Goal: Task Accomplishment & Management: Use online tool/utility

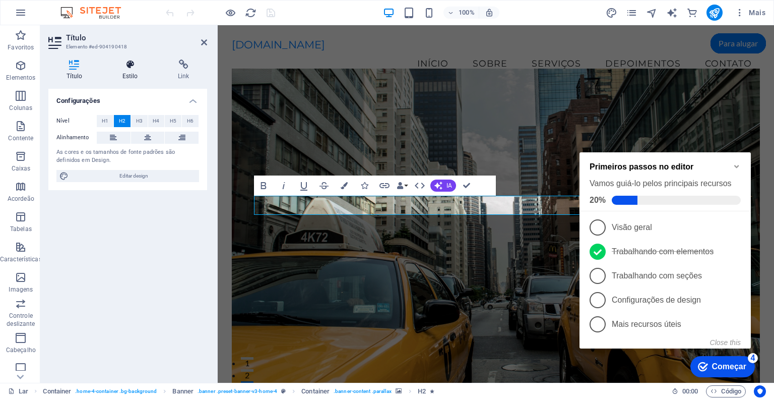
click at [125, 74] on font "Estilo" at bounding box center [130, 76] width 16 height 7
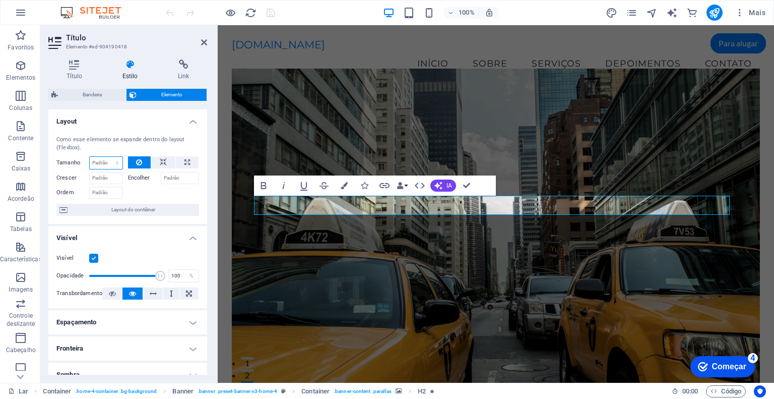
click at [114, 157] on select "Padrão auto px % 1/1 1/2 1/3 1/4 1/5 1/6 1/7 1/8 1/9 1/10" at bounding box center [106, 163] width 33 height 12
click at [117, 161] on select "Padrão auto px % 1/1 1/2 1/3 1/4 1/5 1/6 1/7 1/8 1/9 1/10" at bounding box center [106, 163] width 33 height 12
click at [90, 157] on select "Padrão auto px % 1/1 1/2 1/3 1/4 1/5 1/6 1/7 1/8 1/9 1/10" at bounding box center [106, 163] width 33 height 12
select select "DISABLED_OPTION_VALUE"
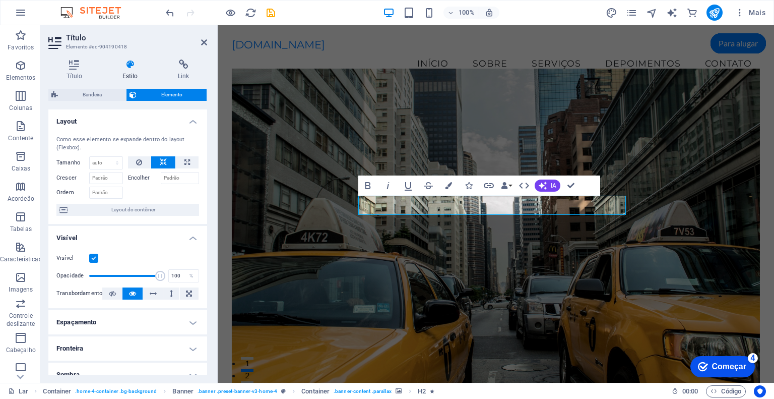
click at [362, 288] on figure at bounding box center [496, 232] width 529 height 326
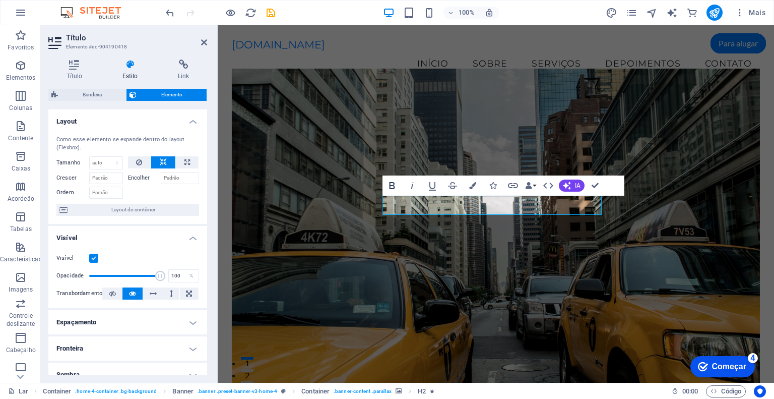
click at [387, 182] on icon "button" at bounding box center [392, 185] width 12 height 12
click at [389, 182] on icon "button" at bounding box center [392, 185] width 6 height 7
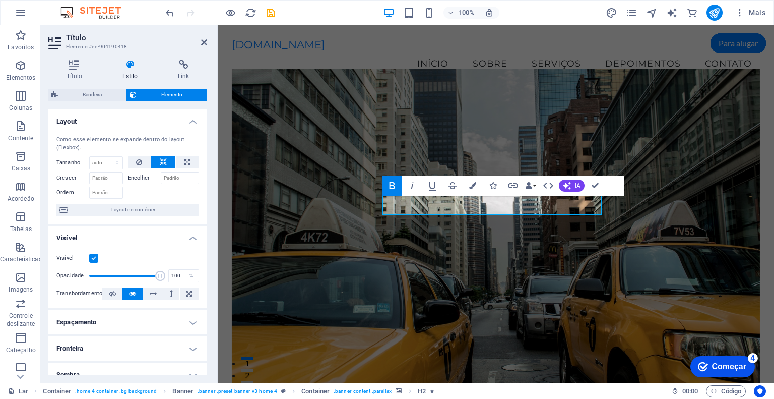
click at [133, 69] on icon at bounding box center [129, 64] width 51 height 10
click at [131, 67] on icon at bounding box center [129, 64] width 51 height 10
click at [131, 69] on icon at bounding box center [129, 64] width 51 height 10
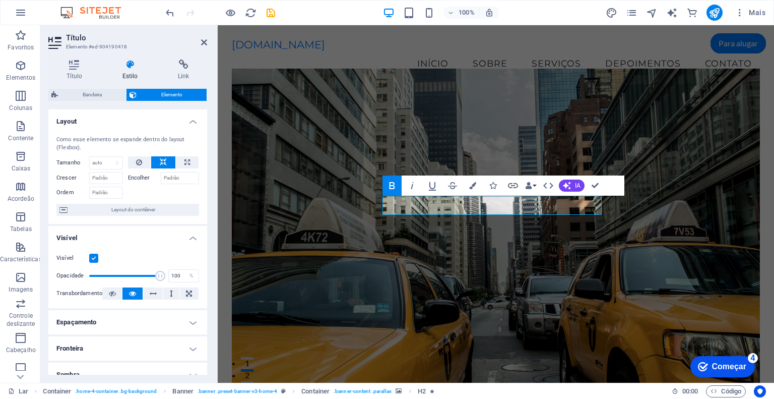
click at [131, 70] on h4 "Estilo" at bounding box center [131, 69] width 55 height 21
click at [128, 72] on h4 "Estilo" at bounding box center [131, 69] width 55 height 21
drag, startPoint x: 125, startPoint y: 71, endPoint x: 108, endPoint y: 70, distance: 17.2
click at [109, 70] on h4 "Estilo" at bounding box center [131, 69] width 55 height 21
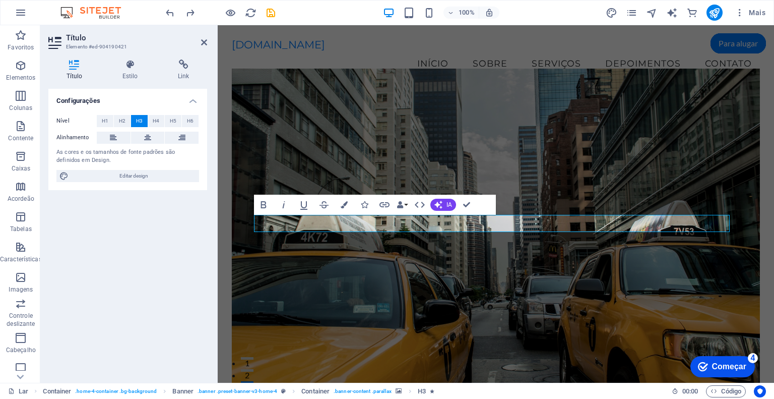
click at [455, 304] on figure at bounding box center [496, 232] width 529 height 326
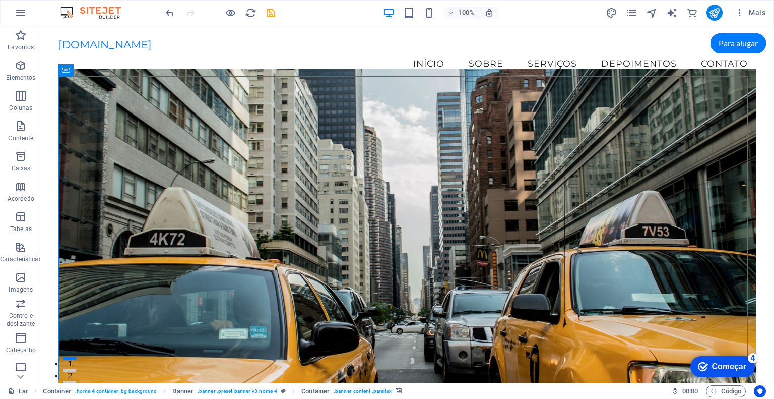
drag, startPoint x: 706, startPoint y: 370, endPoint x: 815, endPoint y: 581, distance: 237.1
click at [706, 370] on icon "checkmark" at bounding box center [703, 366] width 10 height 10
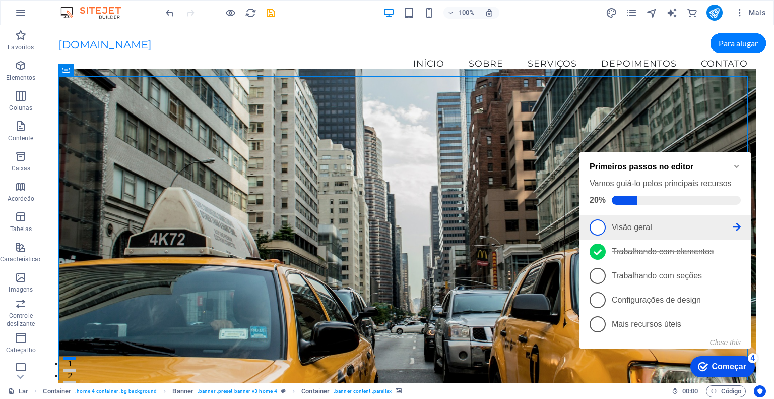
click at [625, 231] on link "1 Visão geral - incompleto" at bounding box center [665, 227] width 151 height 16
click at [625, 231] on div "checkmark Começar 4 Primeiros passos no editor Vamos guiá-lo pelos principais r…" at bounding box center [667, 261] width 183 height 240
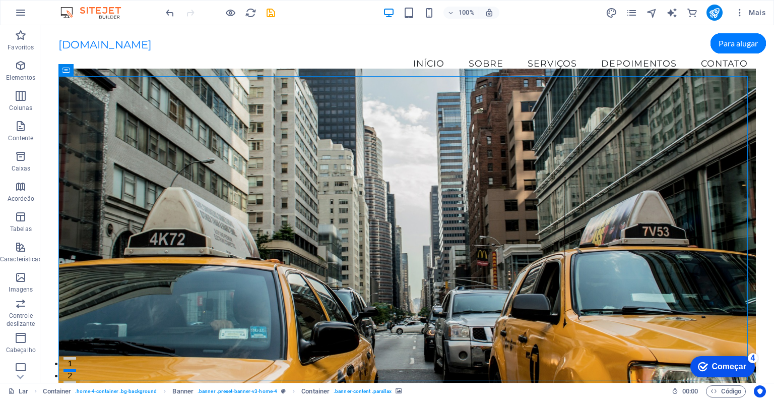
click at [733, 371] on div "checkmark Começar 4" at bounding box center [722, 366] width 65 height 21
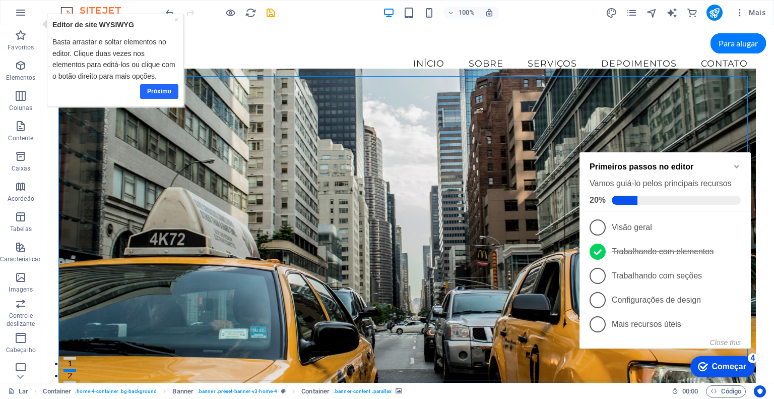
click at [152, 92] on font "Próximo" at bounding box center [159, 90] width 24 height 7
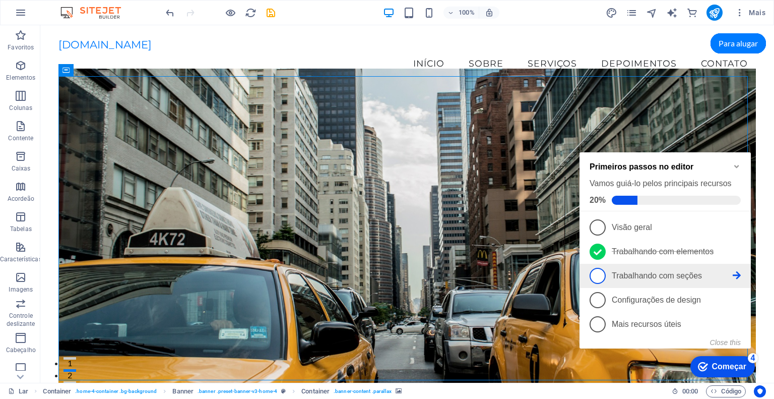
click at [604, 275] on span "3" at bounding box center [598, 276] width 16 height 16
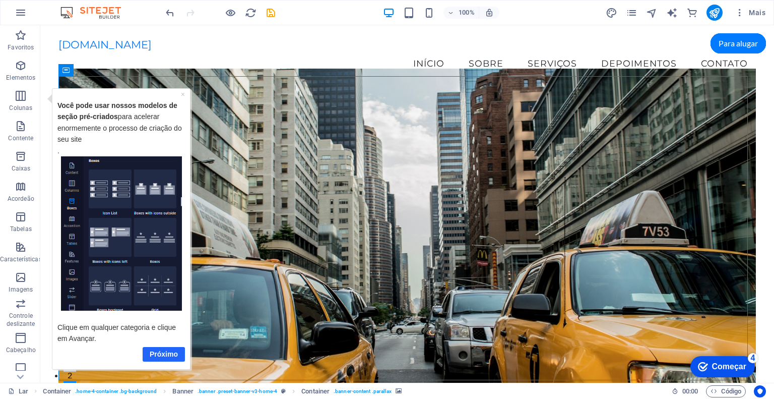
click at [158, 355] on font "Próximo" at bounding box center [163, 353] width 28 height 8
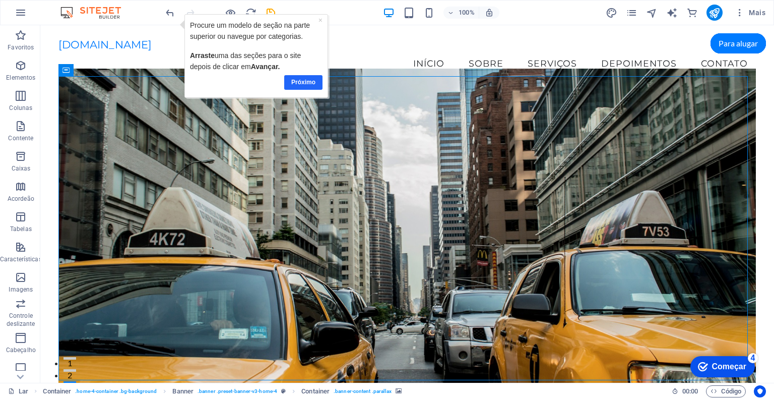
drag, startPoint x: 308, startPoint y: 76, endPoint x: 444, endPoint y: 65, distance: 136.6
click at [307, 76] on link "Próximo" at bounding box center [303, 82] width 38 height 15
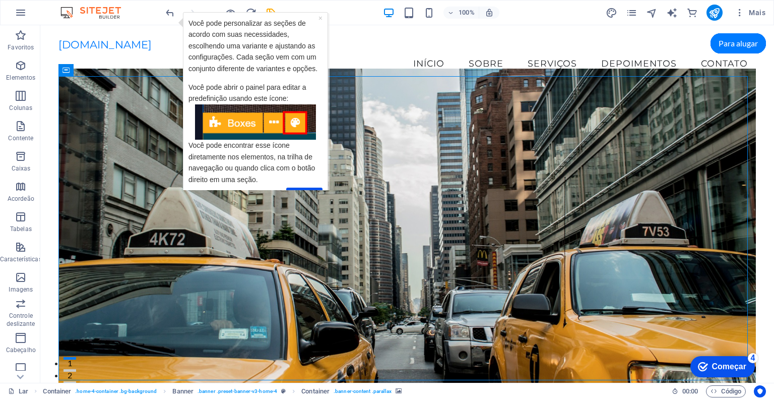
click at [302, 185] on div "Entendi" at bounding box center [255, 194] width 134 height 20
click at [302, 187] on link "Entendi" at bounding box center [304, 194] width 36 height 15
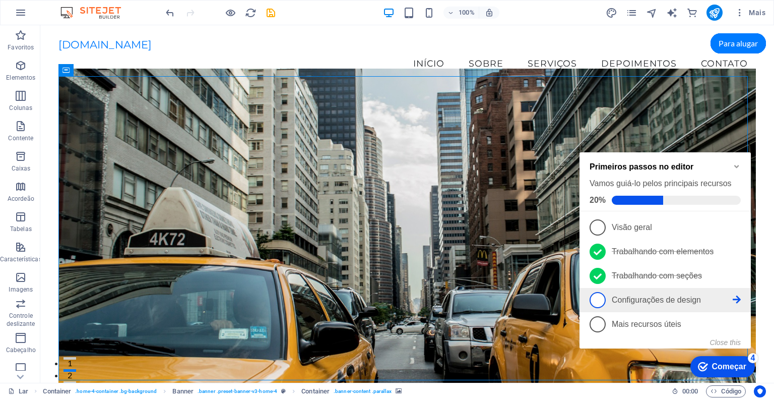
click at [609, 300] on link "4 Configurações de design - incompleto" at bounding box center [665, 300] width 151 height 16
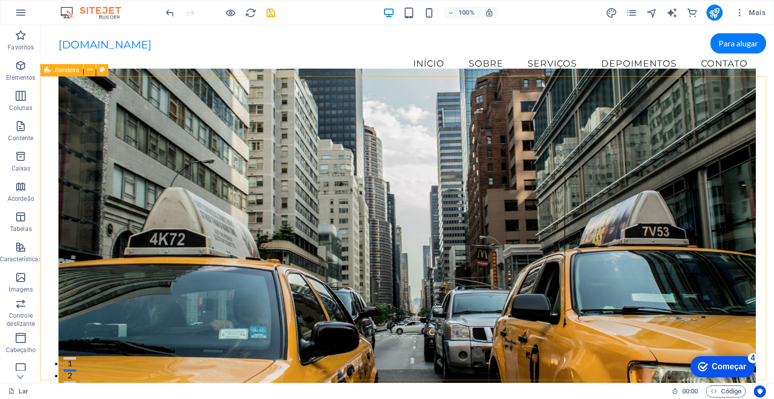
click at [719, 370] on font "Começar" at bounding box center [729, 366] width 34 height 9
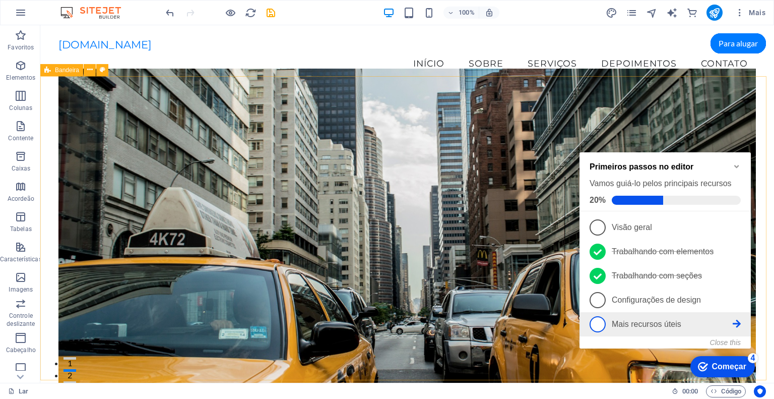
click at [601, 323] on span "5" at bounding box center [598, 324] width 16 height 16
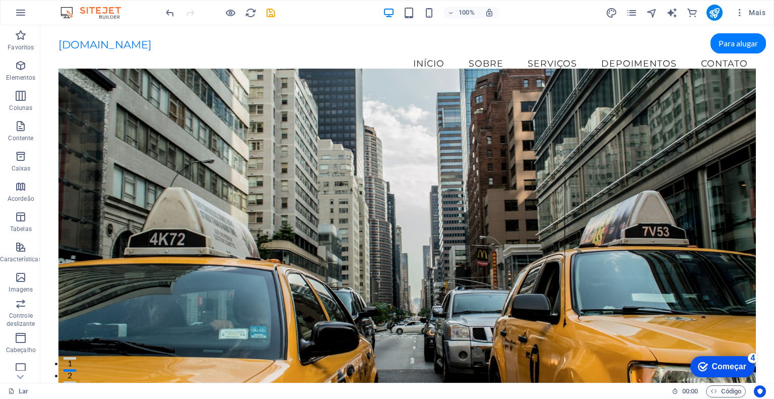
click at [717, 362] on font "Começar" at bounding box center [729, 366] width 34 height 9
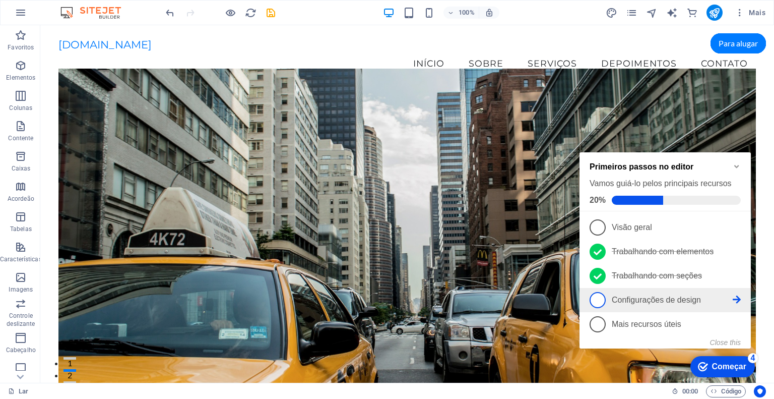
click at [600, 296] on span "4" at bounding box center [598, 300] width 16 height 16
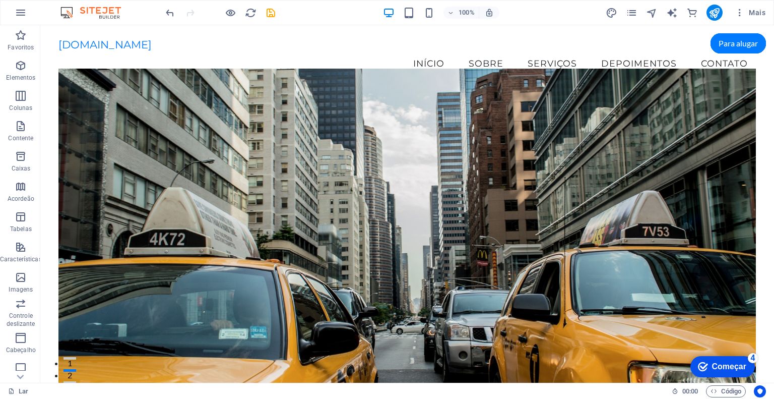
click at [755, 377] on div "checkmark Começar 4" at bounding box center [722, 366] width 65 height 21
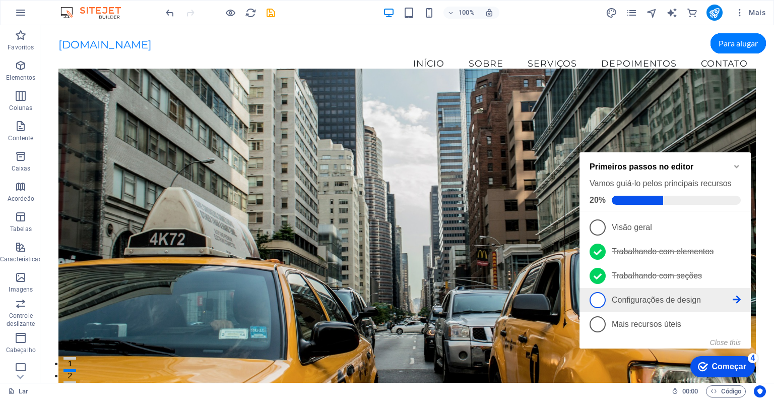
click at [677, 298] on font "Configurações de design" at bounding box center [656, 299] width 89 height 9
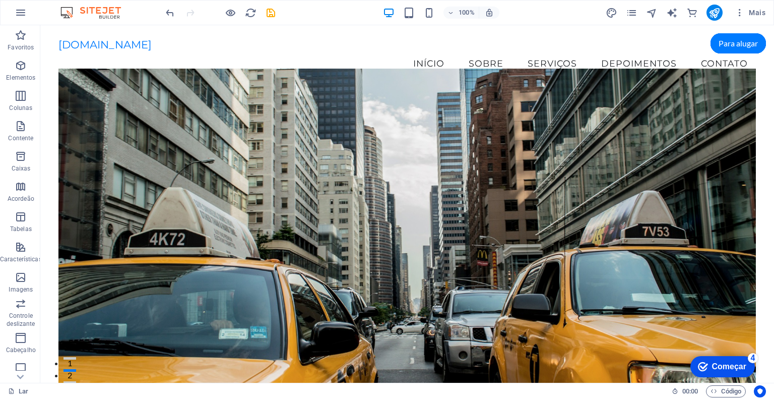
click at [746, 370] on font "Começar" at bounding box center [729, 366] width 34 height 9
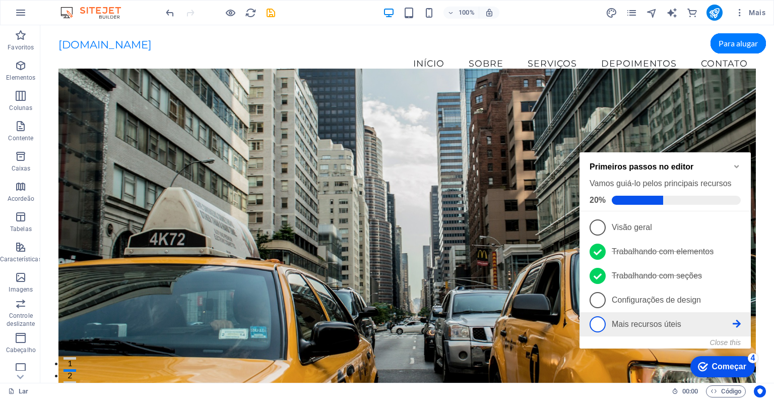
click at [736, 316] on link "5 Mais recursos úteis - incompleto" at bounding box center [665, 324] width 151 height 16
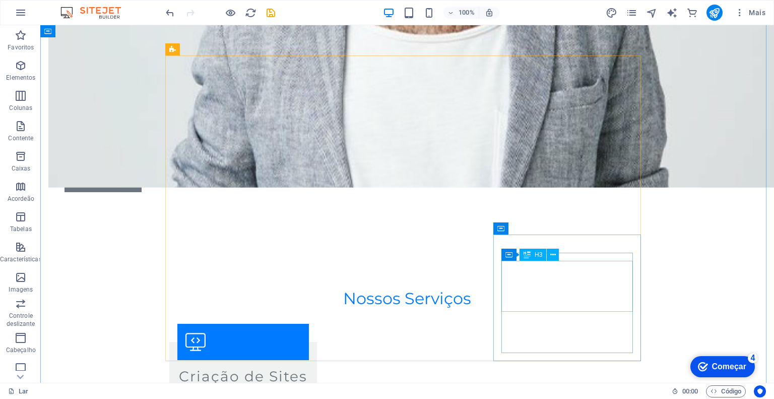
scroll to position [857, 0]
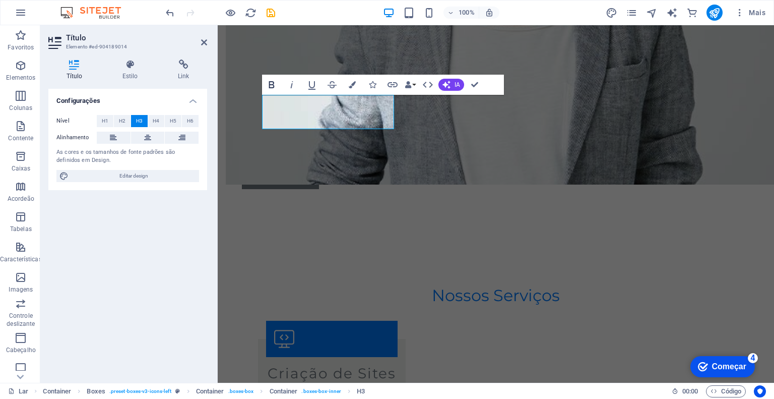
click at [270, 83] on icon "button" at bounding box center [272, 85] width 12 height 12
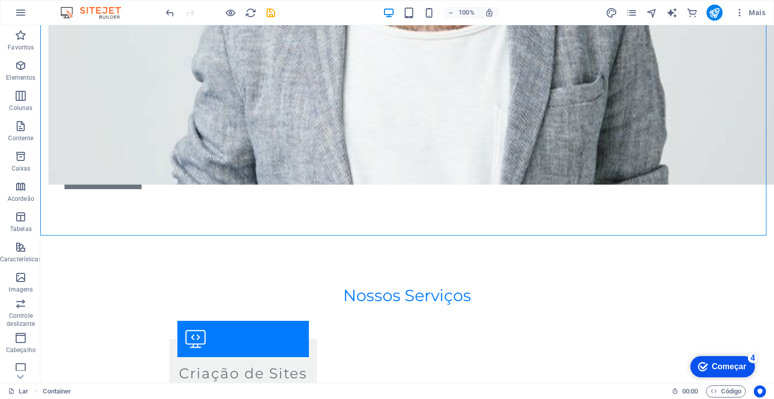
drag, startPoint x: 731, startPoint y: 360, endPoint x: 840, endPoint y: 561, distance: 228.7
click at [731, 360] on div "checkmark Começar 4" at bounding box center [722, 366] width 65 height 21
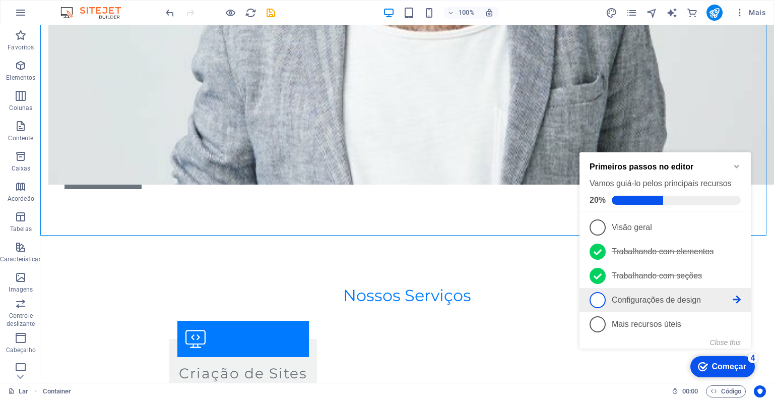
click at [636, 300] on font "Configurações de design" at bounding box center [656, 299] width 89 height 9
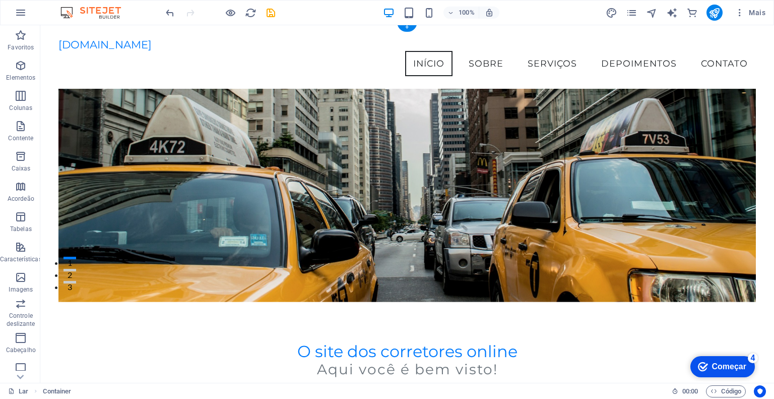
scroll to position [0, 0]
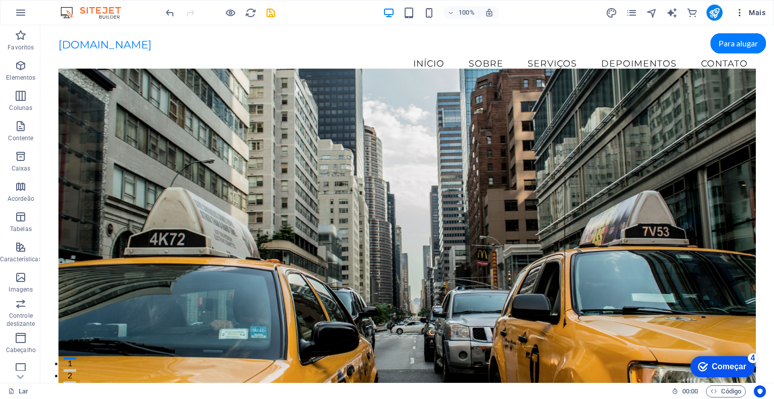
click at [757, 16] on font "Mais" at bounding box center [757, 13] width 17 height 8
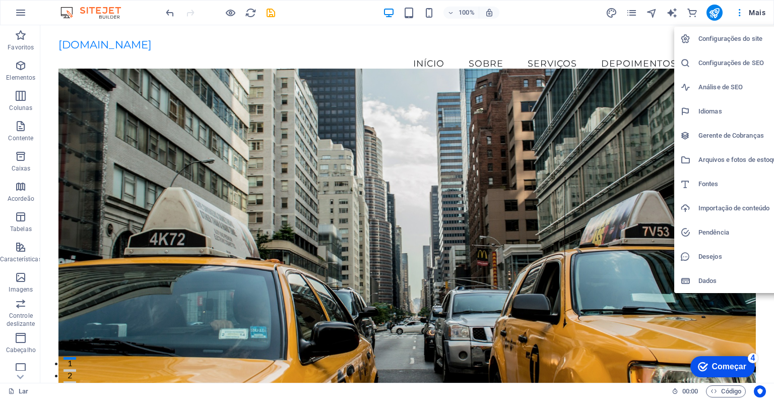
click at [746, 44] on h6 "Configurações do site" at bounding box center [740, 39] width 82 height 12
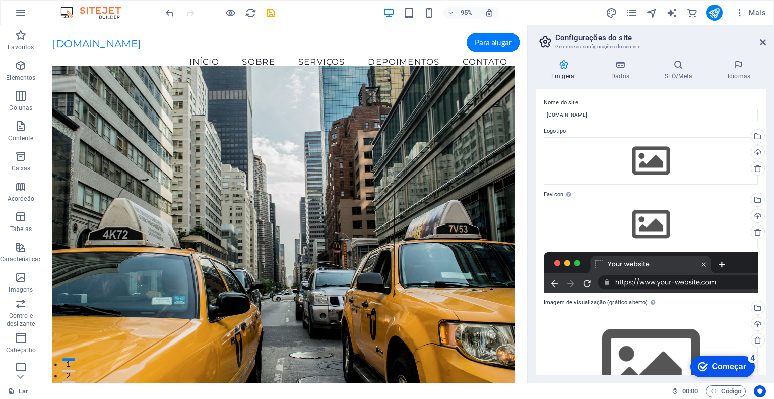
click at [672, 286] on div at bounding box center [651, 272] width 214 height 40
click at [675, 263] on div at bounding box center [651, 272] width 214 height 40
click at [763, 43] on icon at bounding box center [763, 42] width 6 height 8
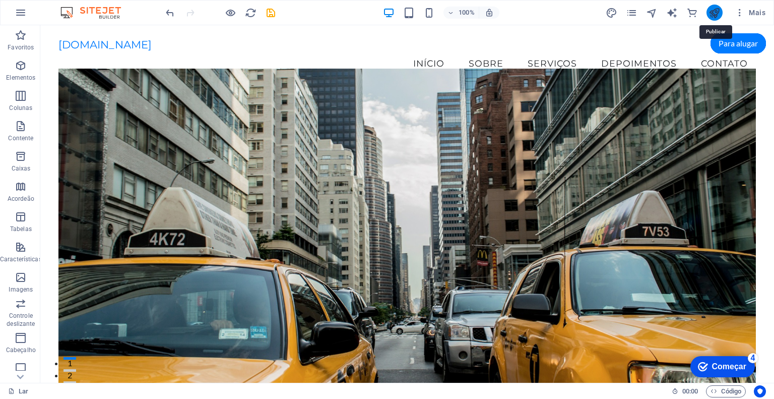
click at [714, 9] on icon "publicar" at bounding box center [715, 13] width 12 height 12
